Goal: Task Accomplishment & Management: Use online tool/utility

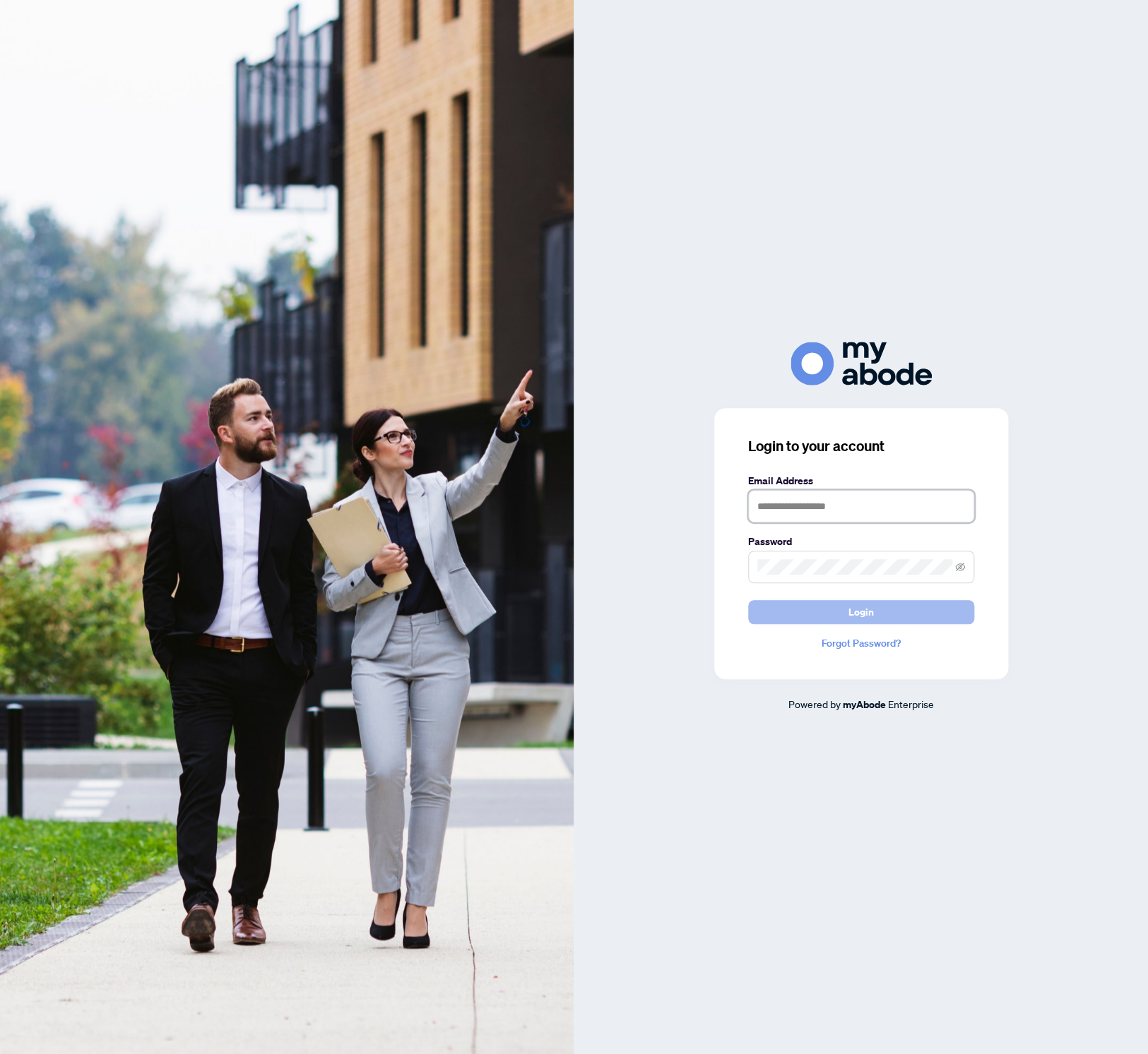
type input "**********"
click at [787, 617] on button "Login" at bounding box center [861, 612] width 226 height 24
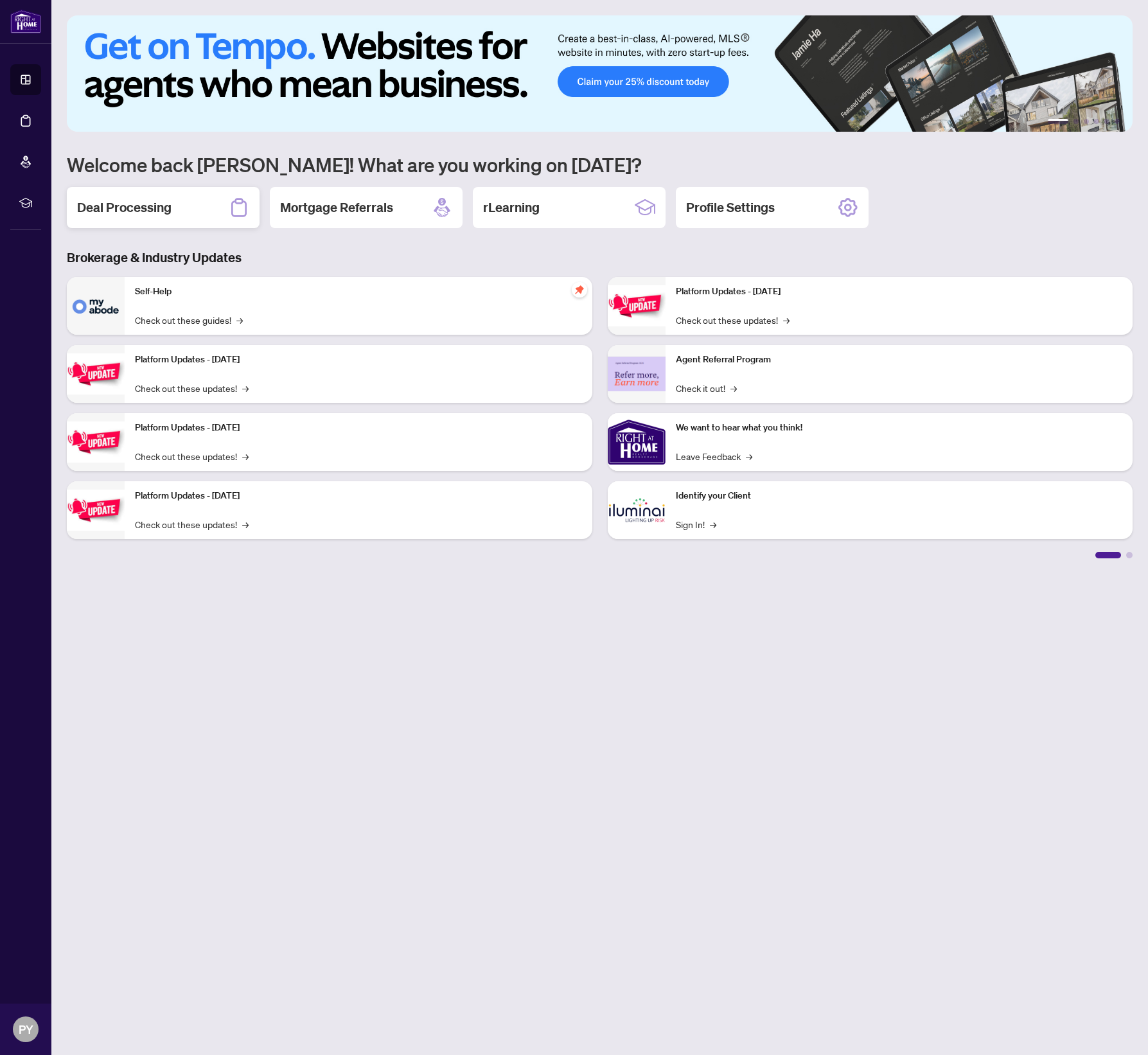
click at [152, 214] on h2 "Deal Processing" at bounding box center [123, 207] width 94 height 18
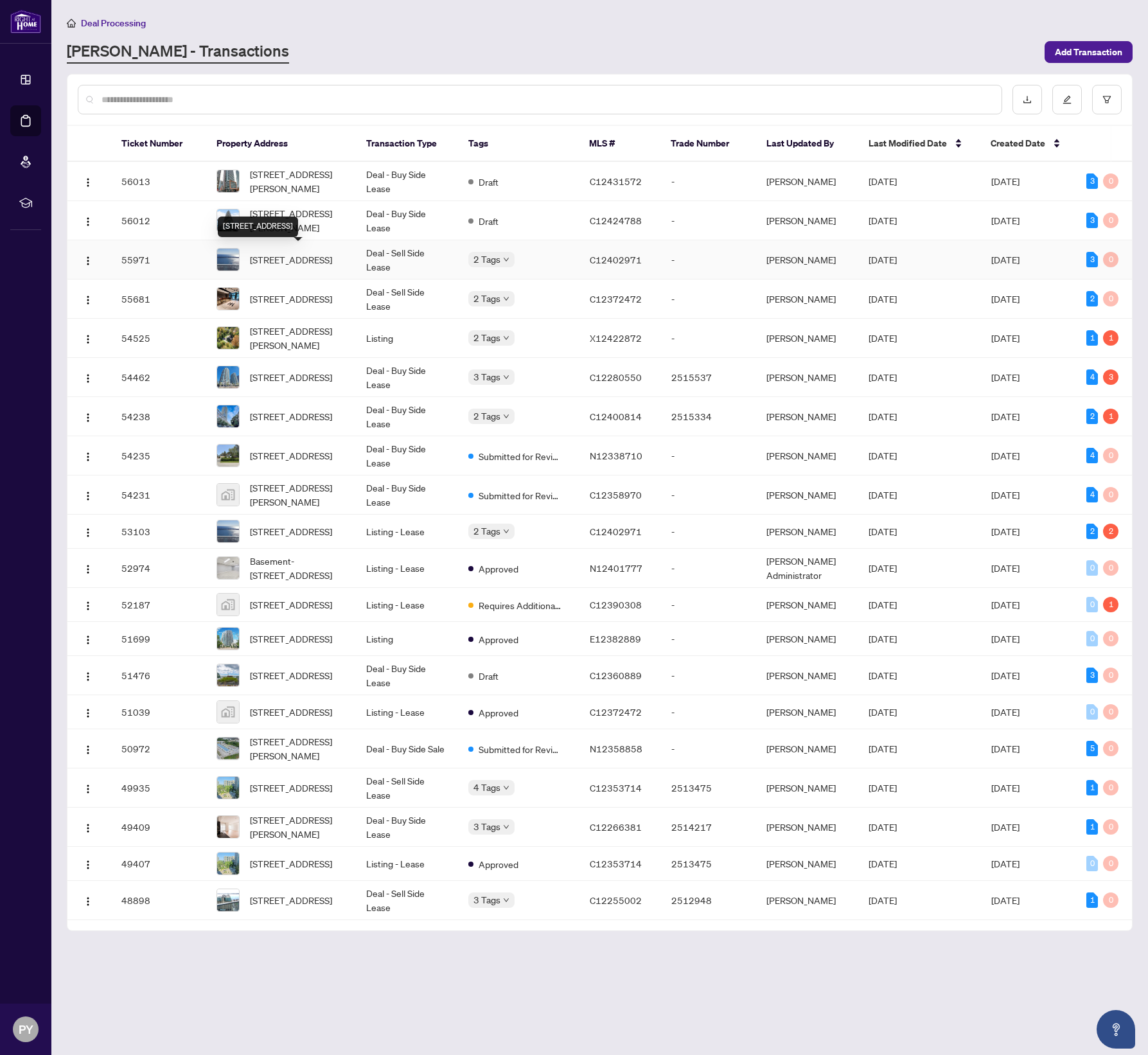
click at [296, 260] on span "6407-100 Harbour St, Toronto, Ontario M5J 2T5, Canada" at bounding box center [291, 260] width 82 height 14
